Goal: Find specific page/section: Find specific page/section

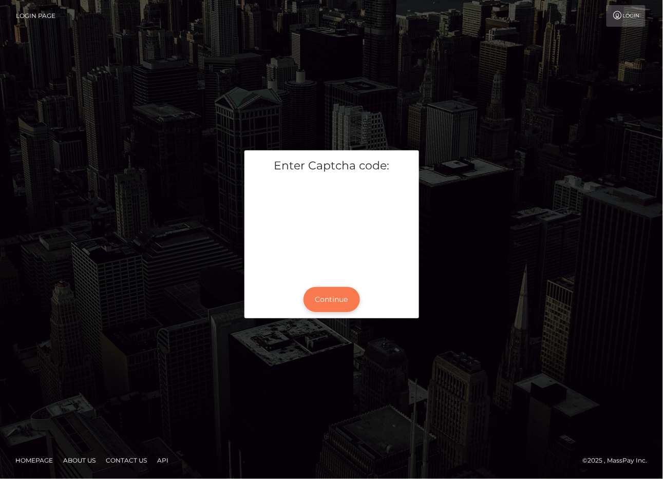
click at [322, 303] on button "Continue" at bounding box center [332, 299] width 56 height 25
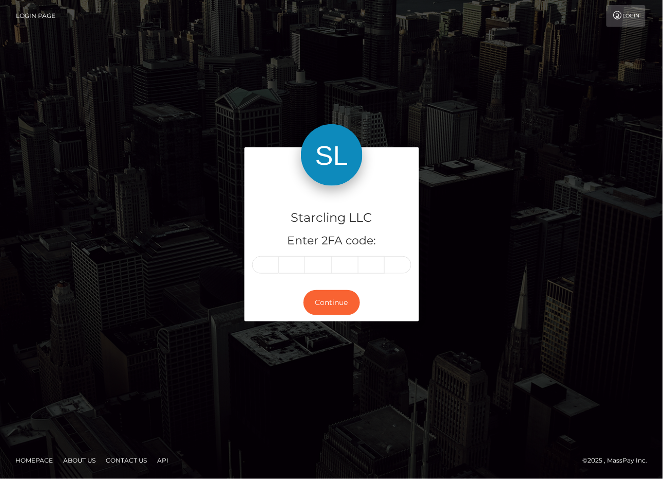
click at [266, 269] on input "text" at bounding box center [265, 264] width 27 height 17
click at [331, 308] on button "Continue" at bounding box center [332, 302] width 56 height 25
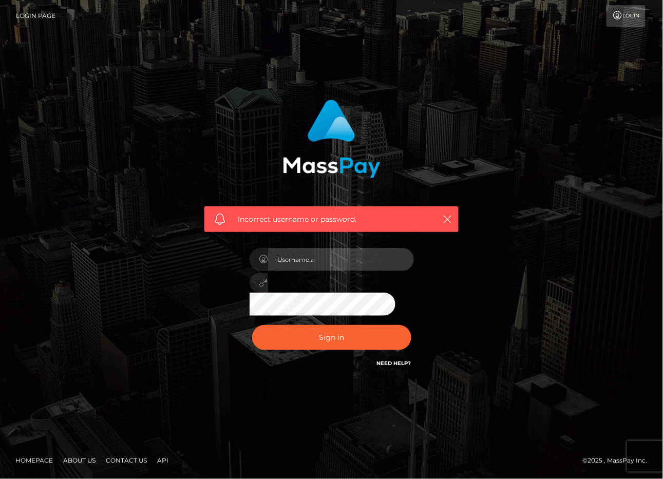
click at [314, 255] on input "text" at bounding box center [341, 259] width 146 height 23
type input "polinab"
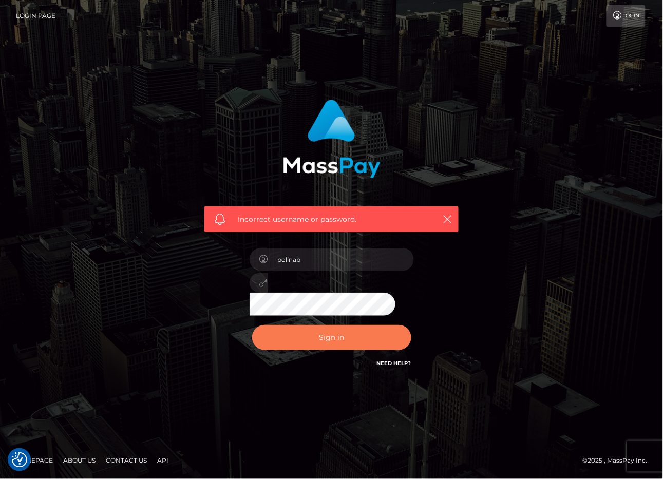
click at [328, 338] on button "Sign in" at bounding box center [331, 337] width 159 height 25
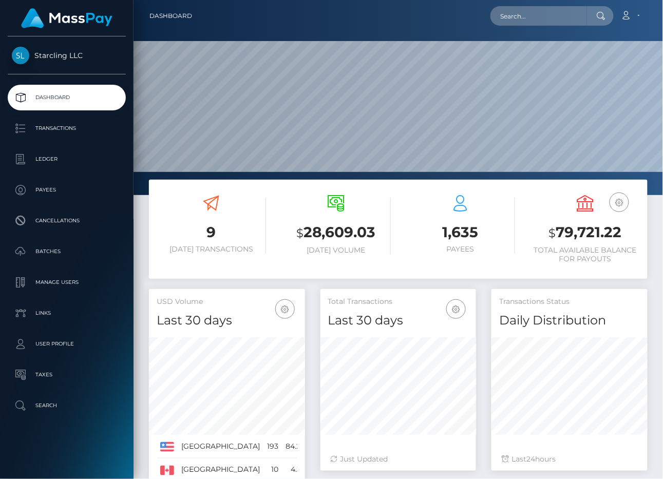
scroll to position [181, 156]
click at [56, 193] on p "Payees" at bounding box center [67, 189] width 110 height 15
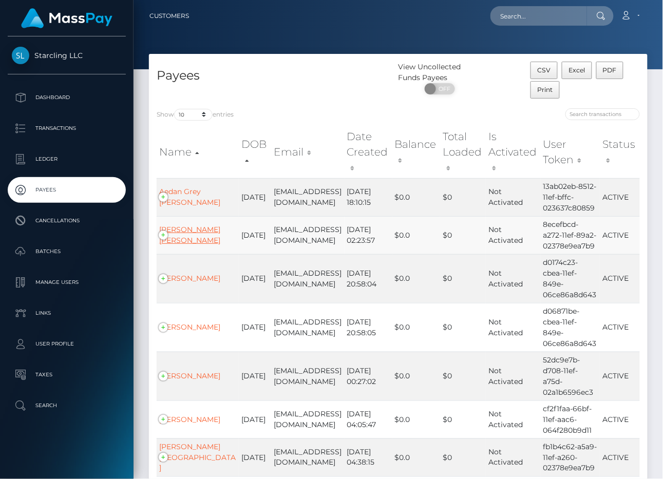
click at [182, 229] on link "Alyssa Marie Solano" at bounding box center [189, 235] width 61 height 20
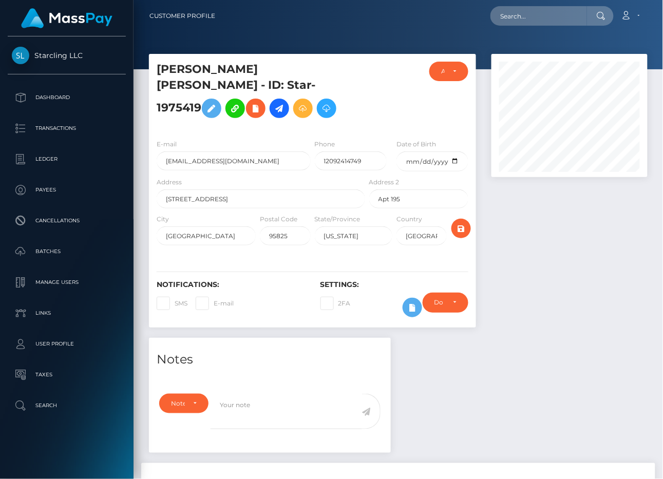
scroll to position [123, 156]
click at [286, 102] on icon at bounding box center [279, 108] width 12 height 13
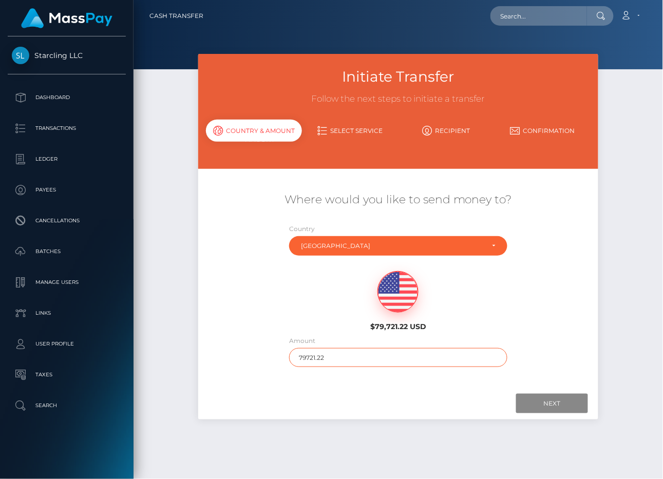
click at [362, 350] on input "79721.22" at bounding box center [398, 357] width 218 height 19
type input "500"
click at [536, 396] on input "Next" at bounding box center [552, 404] width 72 height 20
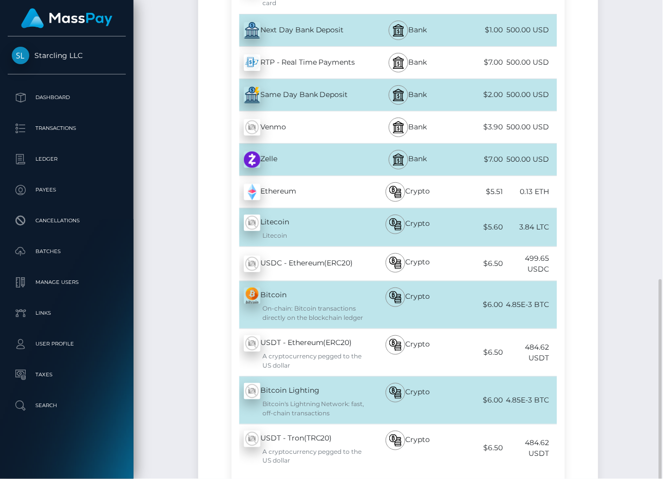
scroll to position [386, 0]
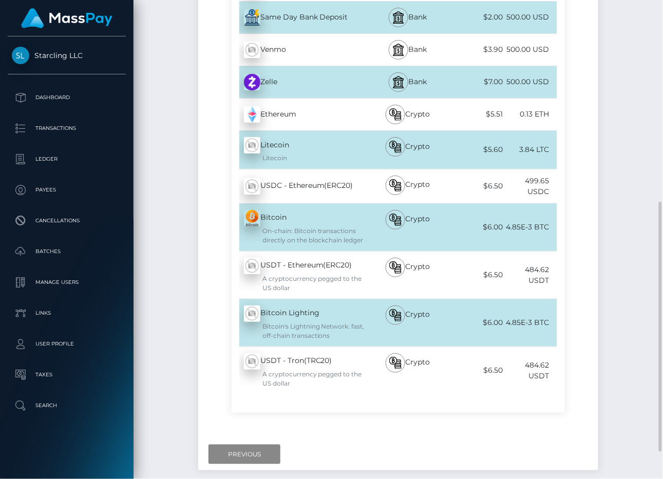
click at [297, 223] on div "Bitcoin - BTC On-chain: Bitcoin transactions directly on the blockchain ledger" at bounding box center [300, 227] width 136 height 47
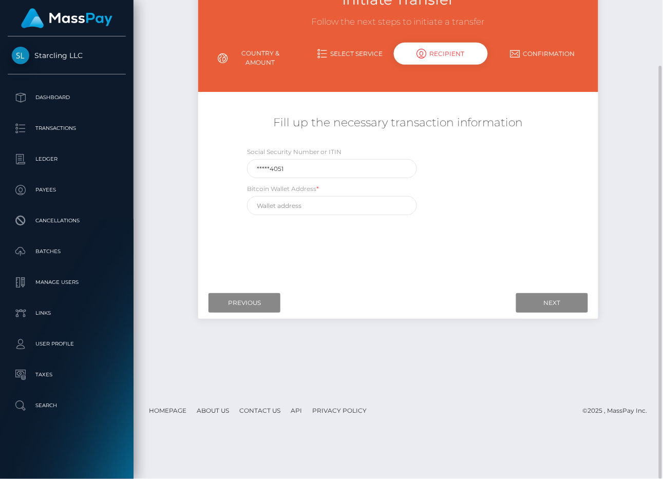
scroll to position [77, 0]
drag, startPoint x: 315, startPoint y: 191, endPoint x: 237, endPoint y: 191, distance: 78.6
click at [237, 191] on div "Social Security Number or ITIN *****4051 Bitcoin Wallet Address *" at bounding box center [398, 184] width 333 height 74
copy label "Bitcoin Wallet Address"
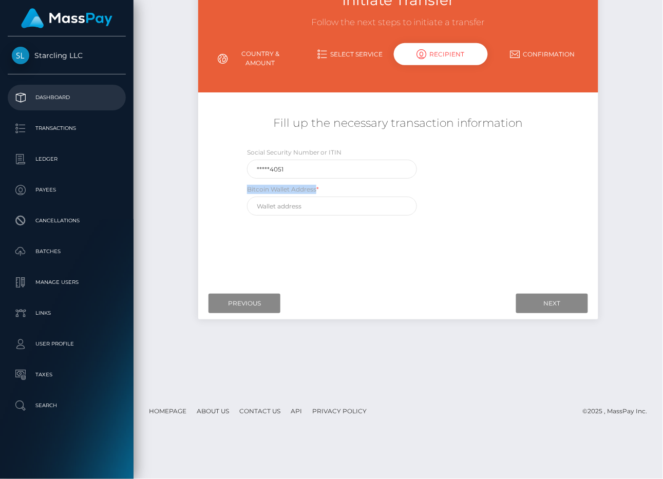
click at [48, 97] on p "Dashboard" at bounding box center [67, 97] width 110 height 15
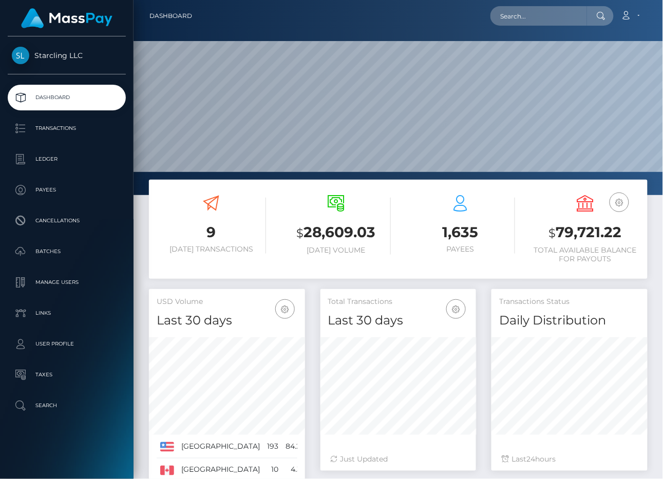
scroll to position [181, 156]
